Goal: Use online tool/utility: Utilize a website feature to perform a specific function

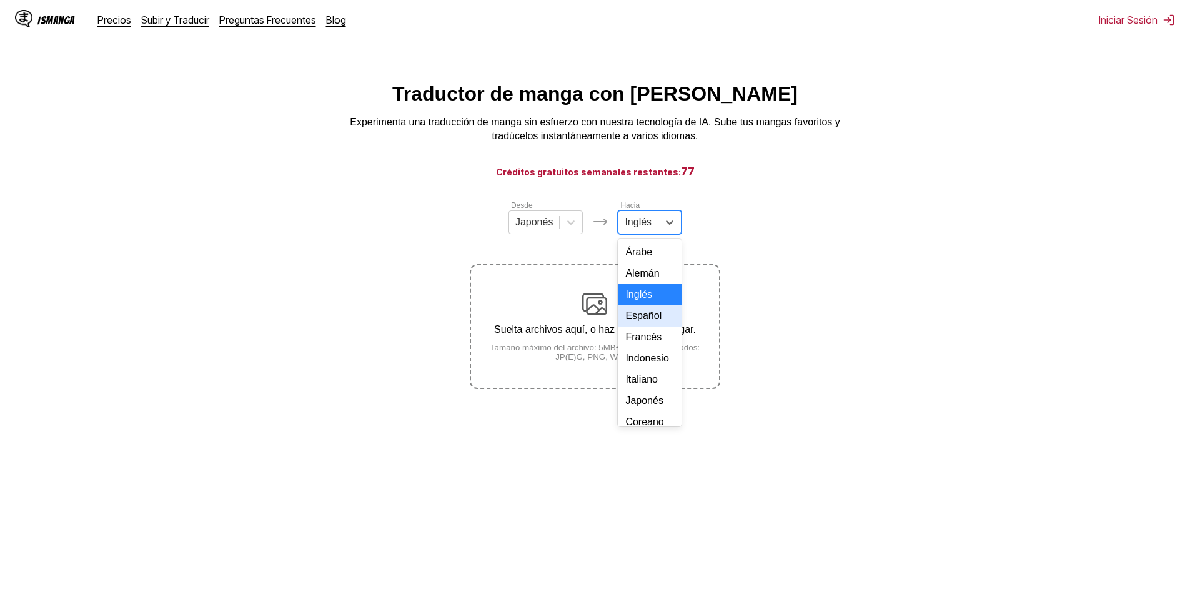
click at [651, 327] on div "Español" at bounding box center [650, 315] width 64 height 21
click at [544, 229] on div at bounding box center [529, 223] width 38 height 14
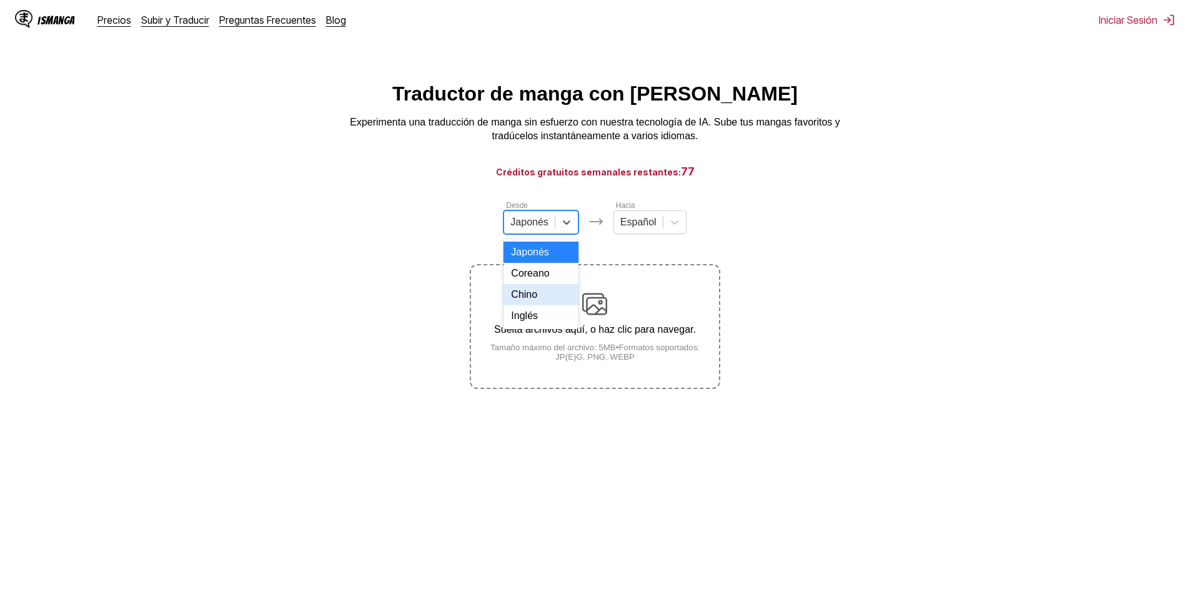
click at [547, 305] on div "Chino" at bounding box center [541, 294] width 75 height 21
click at [606, 351] on small "Tamaño máximo del archivo: 5MB • Formatos soportados: JP(E)G, PNG, WEBP" at bounding box center [594, 352] width 247 height 19
click at [0, 0] on input "Suelta archivos aquí, o haz clic para navegar. Tamaño máximo del archivo: 5MB •…" at bounding box center [0, 0] width 0 height 0
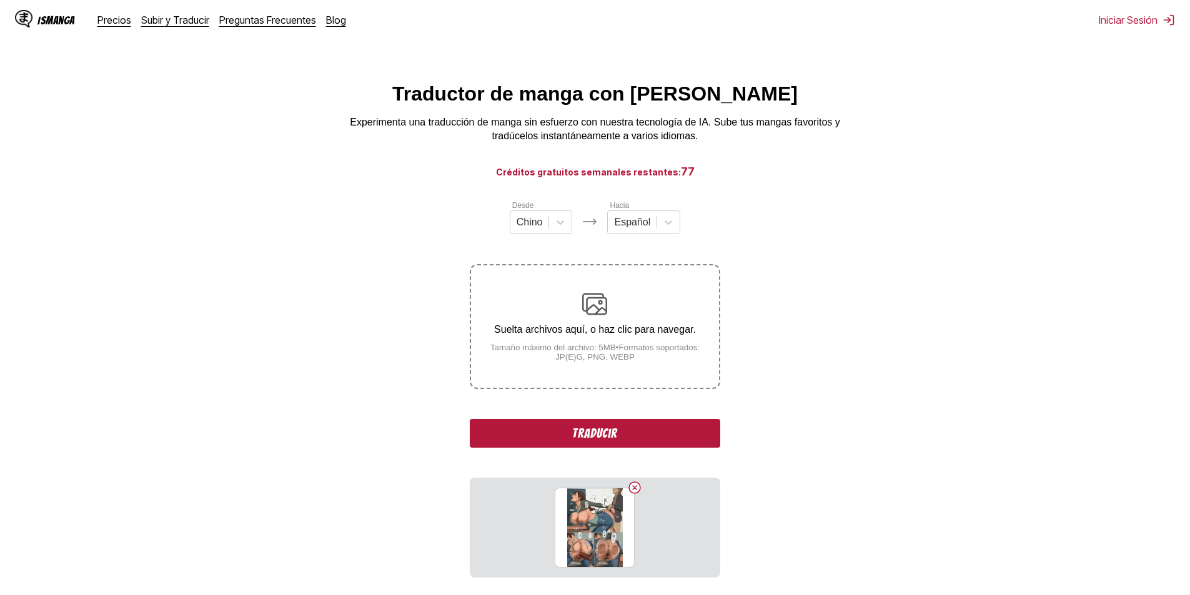
click at [625, 420] on div "Desde Chino Hacia Español Suelta archivos aquí, o haz clic para navegar. Tamaño…" at bounding box center [595, 388] width 250 height 379
click at [618, 437] on button "Traducir" at bounding box center [595, 433] width 250 height 29
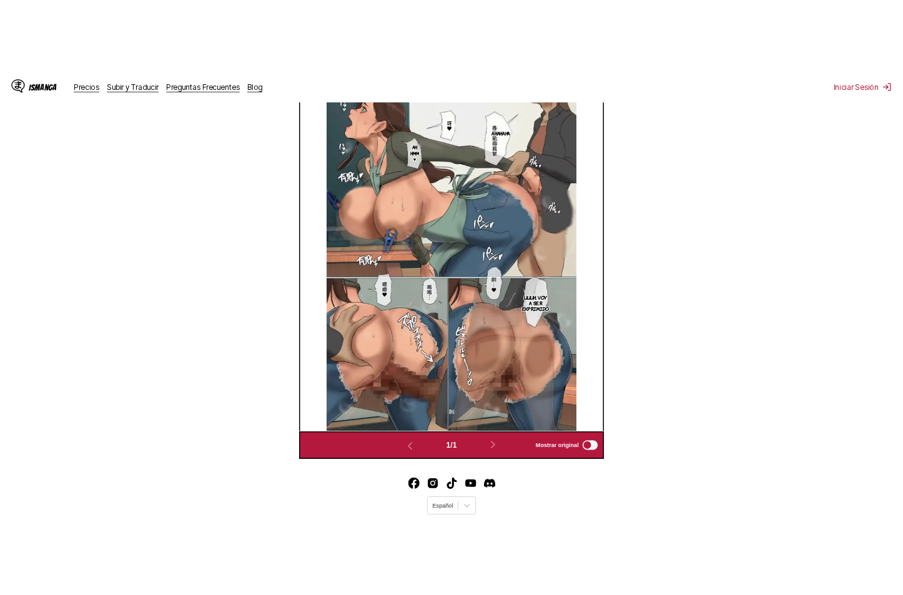
scroll to position [415, 0]
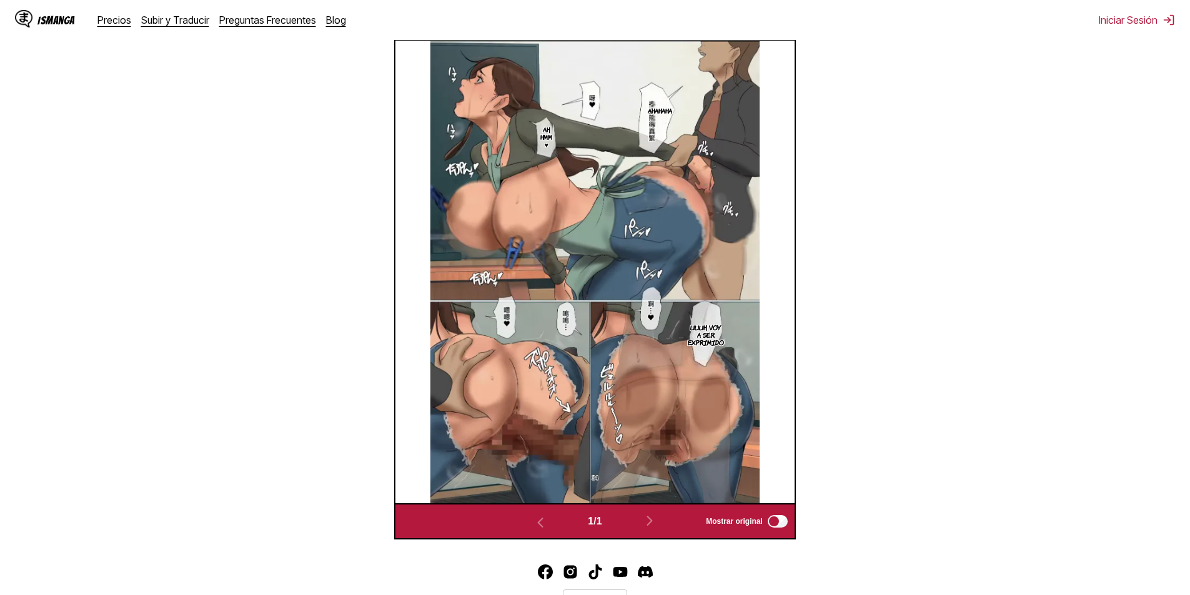
click at [550, 136] on p "Ah, hmm ♥" at bounding box center [546, 136] width 17 height 27
click at [579, 273] on img at bounding box center [594, 272] width 329 height 463
click at [610, 132] on icon "close-tooltip" at bounding box center [612, 132] width 9 height 9
click at [502, 307] on img at bounding box center [594, 272] width 329 height 463
click at [762, 530] on label "Mostrar original" at bounding box center [748, 522] width 84 height 16
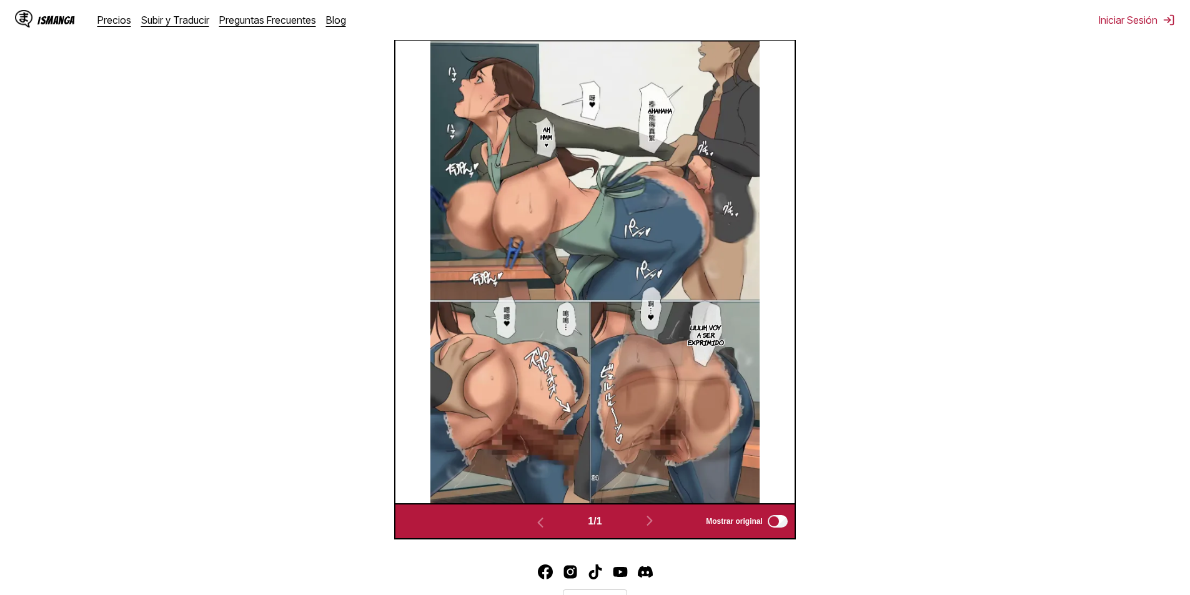
click at [494, 310] on img at bounding box center [594, 272] width 329 height 463
click at [507, 317] on img at bounding box center [594, 272] width 329 height 463
click at [546, 143] on img at bounding box center [594, 272] width 329 height 463
click at [546, 135] on img at bounding box center [594, 272] width 329 height 463
click at [780, 540] on div "1 / 1 Mostrar original" at bounding box center [595, 522] width 402 height 36
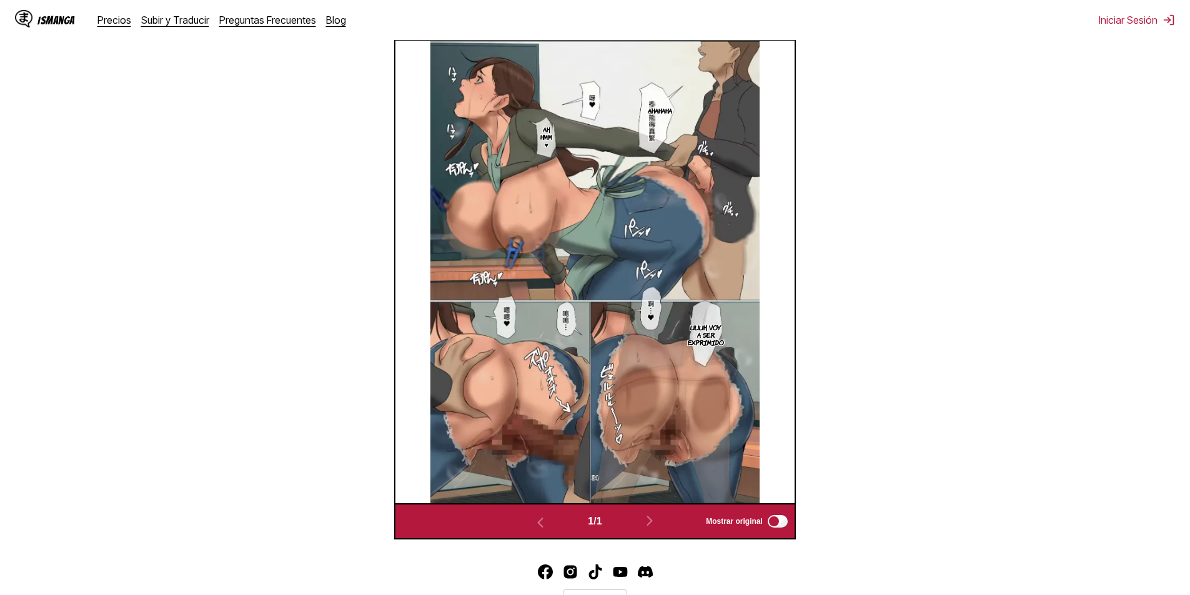
click at [560, 139] on img at bounding box center [594, 272] width 329 height 463
click at [549, 136] on p "Ah, hmm ♥" at bounding box center [546, 136] width 17 height 27
click at [612, 134] on icon "close-tooltip" at bounding box center [612, 132] width 9 height 9
click at [503, 312] on img at bounding box center [594, 272] width 329 height 463
